Goal: Find specific page/section: Find specific page/section

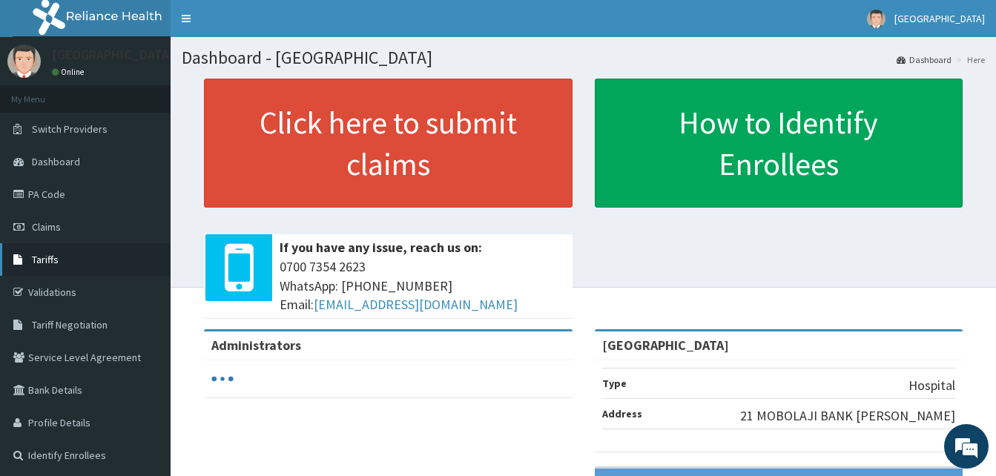
click at [48, 266] on span "Tariffs" at bounding box center [45, 259] width 27 height 13
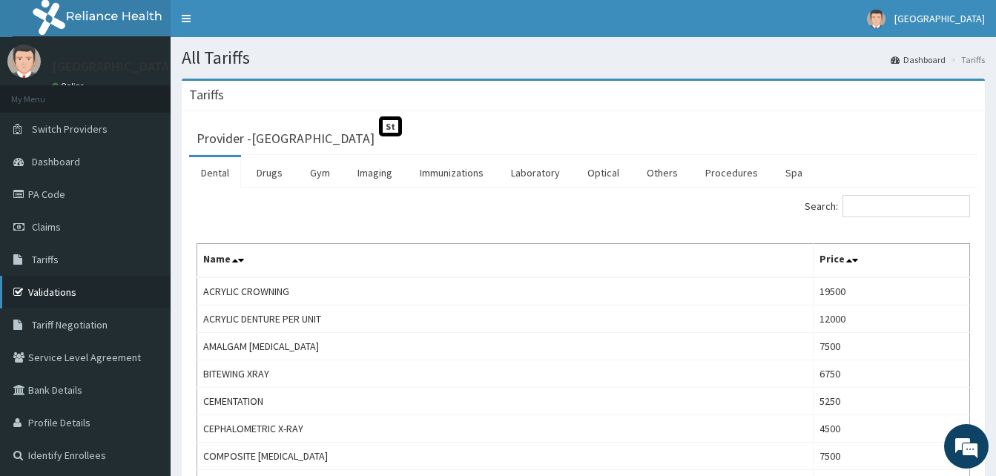
click at [72, 291] on link "Validations" at bounding box center [85, 292] width 171 height 33
click at [725, 168] on link "Procedures" at bounding box center [731, 172] width 76 height 31
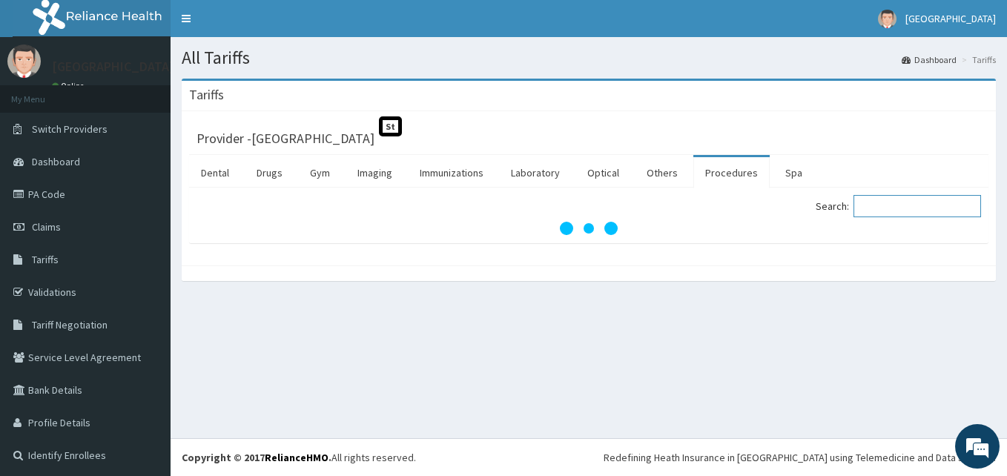
click at [880, 204] on input "Search:" at bounding box center [918, 206] width 128 height 22
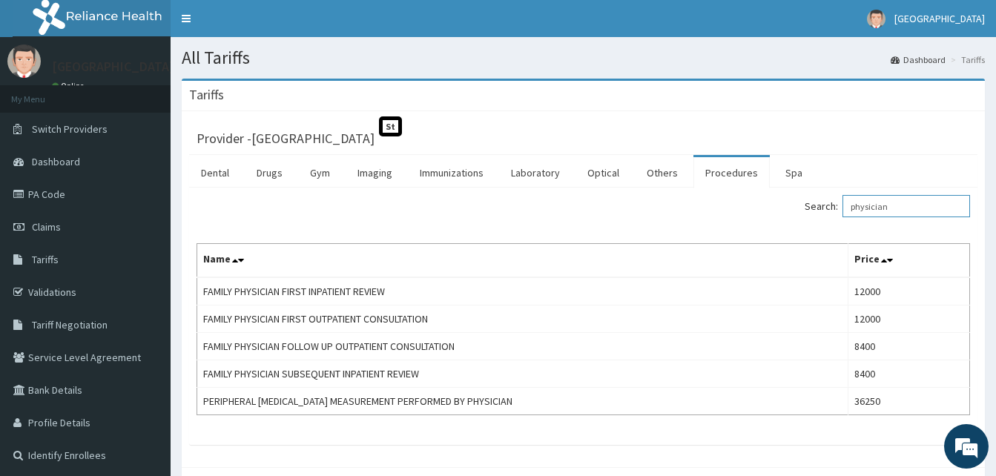
type input "physician"
